Goal: Task Accomplishment & Management: Use online tool/utility

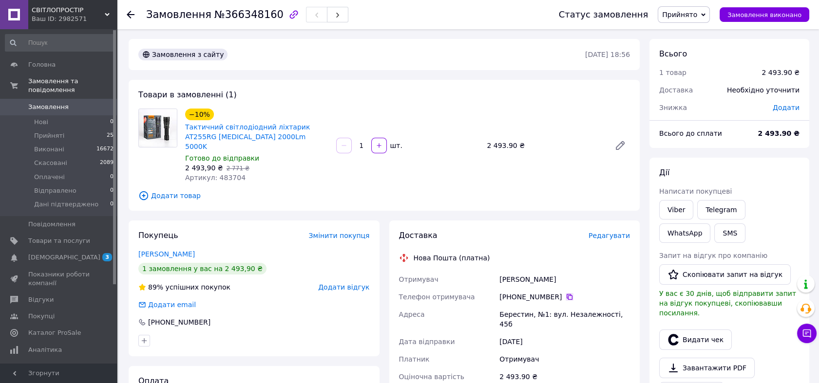
click at [565, 293] on icon at bounding box center [569, 297] width 8 height 8
click at [58, 233] on link "Товари та послуги" at bounding box center [59, 241] width 119 height 17
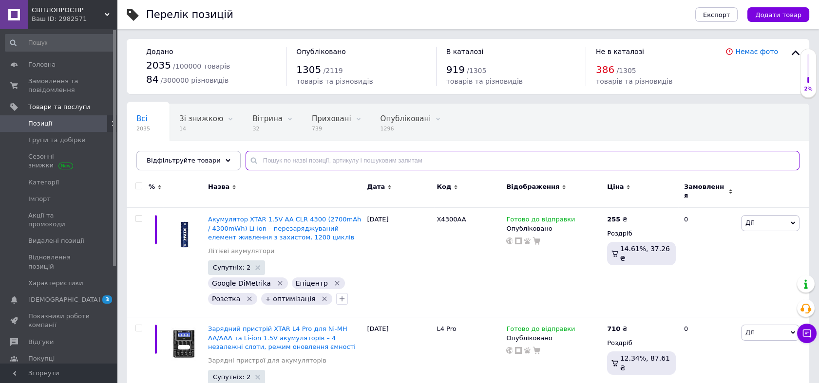
click at [278, 160] on input "text" at bounding box center [522, 160] width 554 height 19
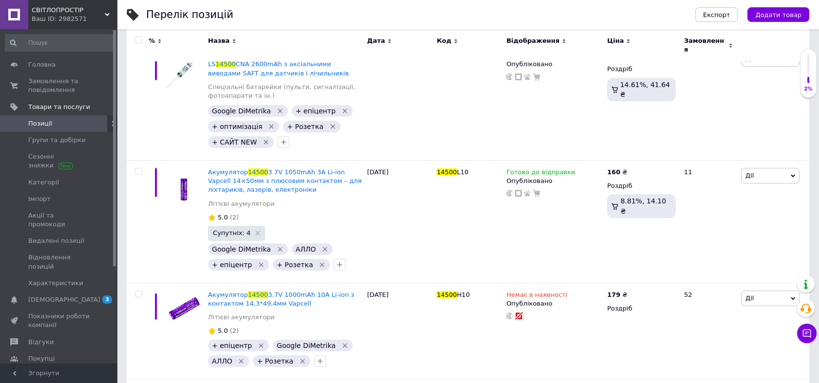
scroll to position [270, 0]
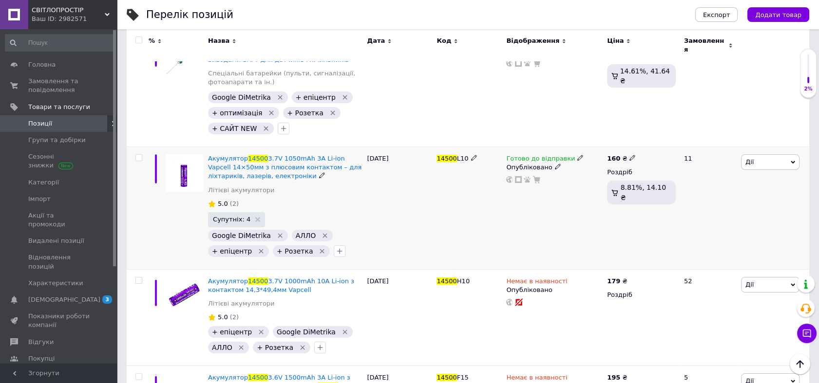
type input "14500"
click at [757, 156] on span "Дії" at bounding box center [770, 162] width 58 height 16
click at [722, 203] on li "Копіювати" at bounding box center [734, 209] width 129 height 14
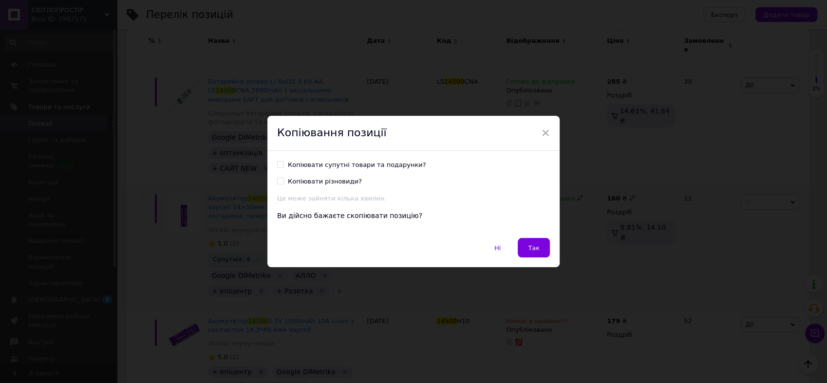
click at [355, 164] on div "Копіювати супутні товари та подарунки?" at bounding box center [357, 165] width 138 height 9
click at [283, 164] on input "Копіювати супутні товари та подарунки?" at bounding box center [280, 164] width 6 height 6
click at [347, 166] on div "Копіювати супутні товари та подарунки?" at bounding box center [357, 165] width 138 height 9
click at [283, 166] on input "Копіювати супутні товари та подарунки?" at bounding box center [280, 164] width 6 height 6
checkbox input "false"
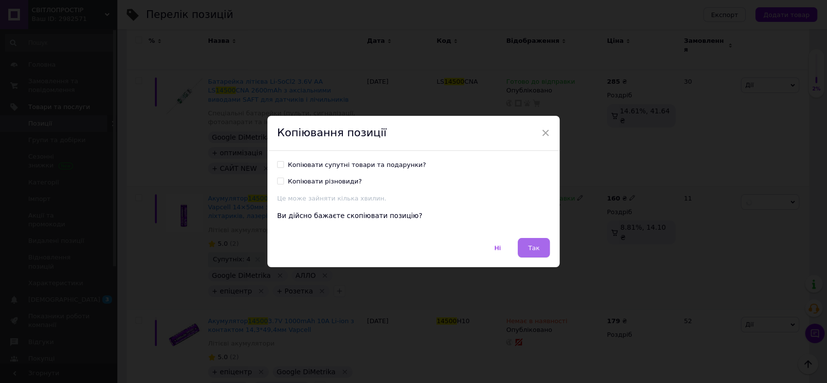
click at [526, 245] on button "Так" at bounding box center [534, 247] width 32 height 19
